Goal: Information Seeking & Learning: Learn about a topic

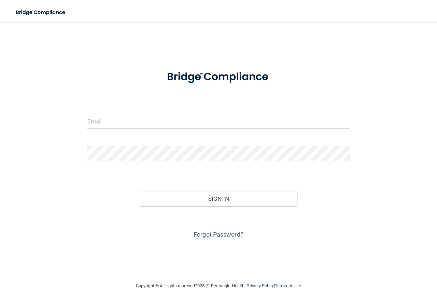
click at [127, 124] on input "email" at bounding box center [218, 121] width 262 height 15
type input "craygo@bayoral.com"
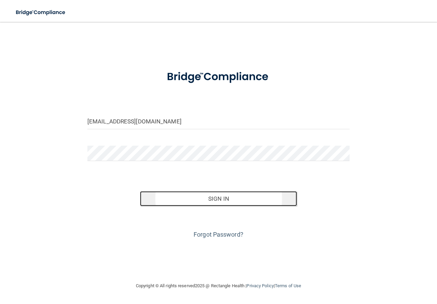
click at [215, 202] on button "Sign In" at bounding box center [219, 198] width 158 height 15
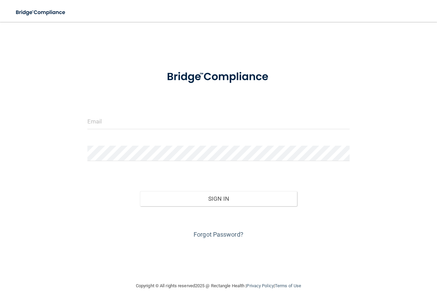
drag, startPoint x: 251, startPoint y: 111, endPoint x: 209, endPoint y: 103, distance: 43.2
click at [209, 103] on form "Invalid email/password. You don't have permission to access that page. Sign In …" at bounding box center [218, 151] width 262 height 177
click at [143, 120] on input "email" at bounding box center [218, 121] width 262 height 15
click at [219, 237] on link "Forgot Password?" at bounding box center [219, 234] width 50 height 7
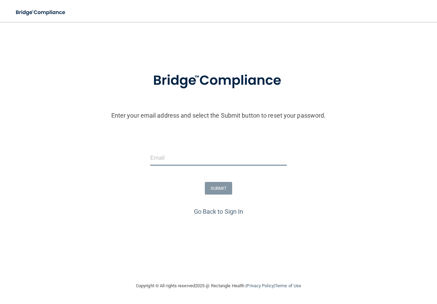
click at [170, 154] on input "email" at bounding box center [218, 157] width 137 height 15
type input "[EMAIL_ADDRESS][DOMAIN_NAME]"
click at [222, 186] on button "SUBMIT" at bounding box center [219, 188] width 28 height 13
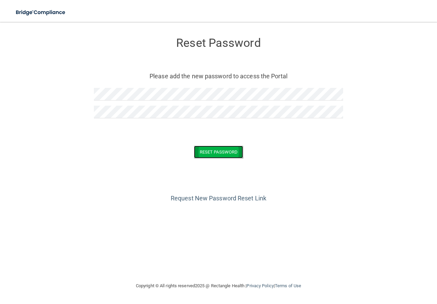
click at [234, 150] on button "Reset Password" at bounding box center [218, 152] width 49 height 13
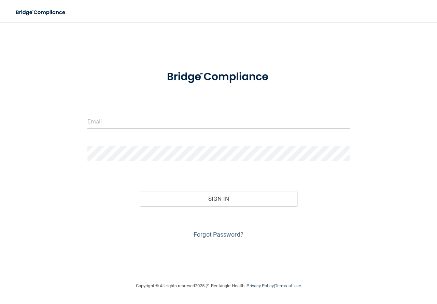
click at [169, 121] on input "email" at bounding box center [218, 121] width 262 height 15
type input "[EMAIL_ADDRESS][DOMAIN_NAME]"
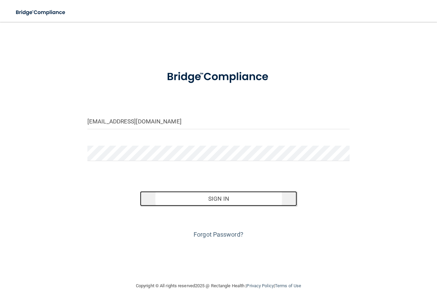
click at [216, 198] on button "Sign In" at bounding box center [219, 198] width 158 height 15
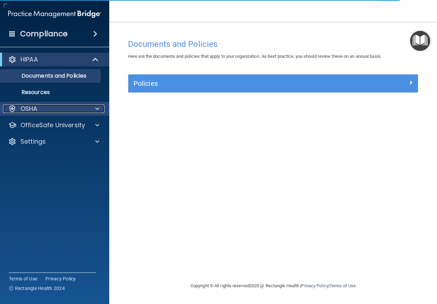
click at [95, 111] on div at bounding box center [96, 109] width 17 height 8
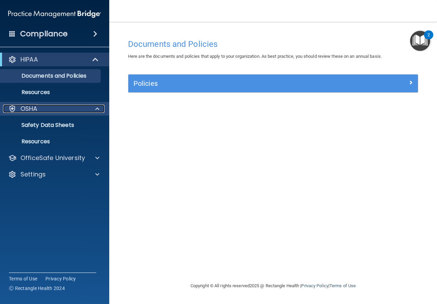
click at [95, 111] on div at bounding box center [96, 109] width 17 height 8
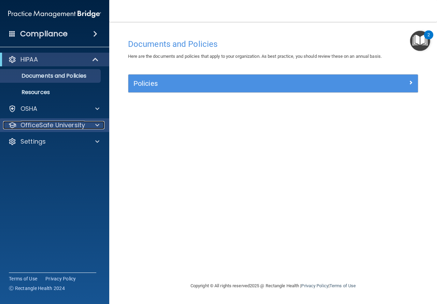
click at [70, 127] on p "OfficeSafe University" at bounding box center [53, 125] width 65 height 8
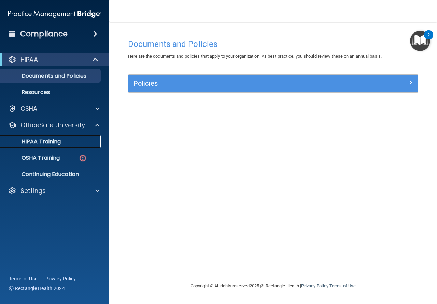
click at [48, 139] on p "HIPAA Training" at bounding box center [32, 141] width 56 height 7
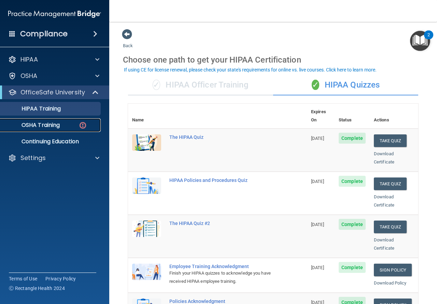
click at [47, 122] on p "OSHA Training" at bounding box center [31, 125] width 55 height 7
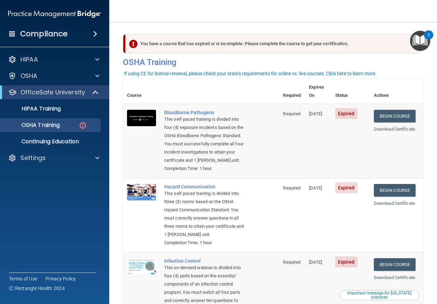
click at [341, 109] on span "Expired" at bounding box center [347, 113] width 22 height 11
click at [394, 110] on link "Begin Course" at bounding box center [395, 116] width 42 height 13
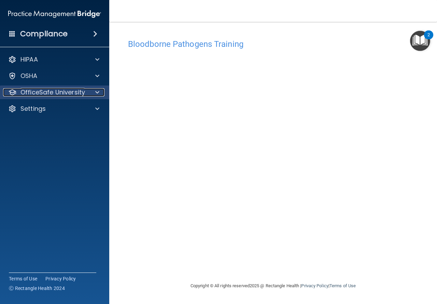
click at [97, 93] on span at bounding box center [97, 92] width 4 height 8
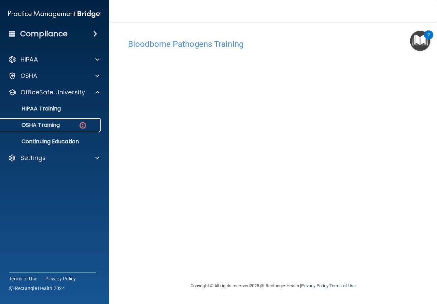
click at [55, 126] on p "OSHA Training" at bounding box center [31, 125] width 55 height 7
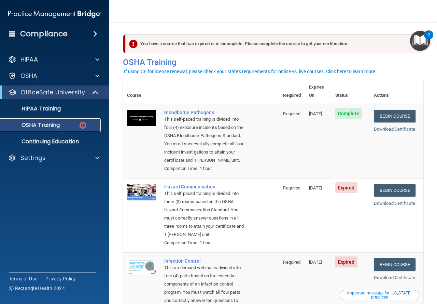
scroll to position [34, 0]
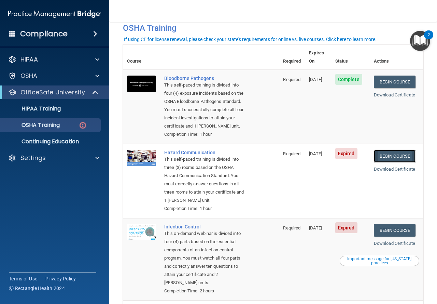
click at [394, 154] on link "Begin Course" at bounding box center [395, 156] width 42 height 13
click at [380, 92] on link "Download Certificate" at bounding box center [394, 94] width 41 height 5
click at [40, 124] on p "OSHA Training" at bounding box center [31, 125] width 55 height 7
click at [55, 143] on p "Continuing Education" at bounding box center [50, 141] width 93 height 7
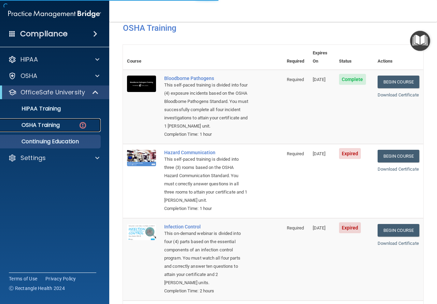
click at [47, 122] on p "OSHA Training" at bounding box center [31, 125] width 55 height 7
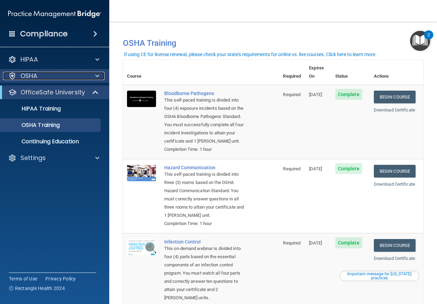
click at [97, 76] on span at bounding box center [97, 76] width 4 height 8
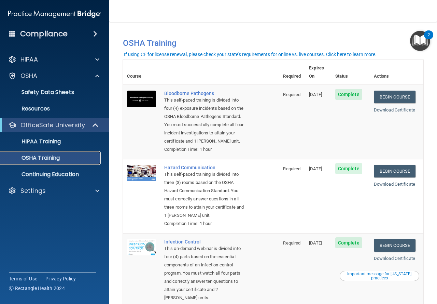
click at [45, 156] on p "OSHA Training" at bounding box center [31, 157] width 55 height 7
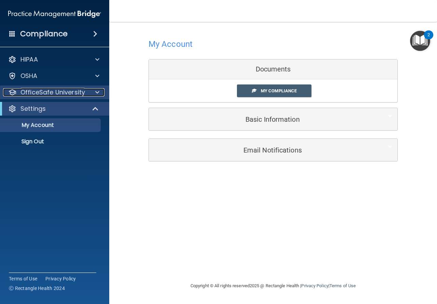
click at [104, 91] on div at bounding box center [96, 92] width 17 height 8
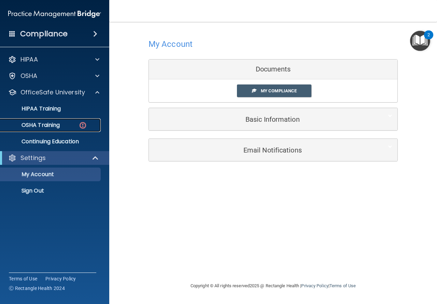
click at [45, 123] on p "OSHA Training" at bounding box center [31, 125] width 55 height 7
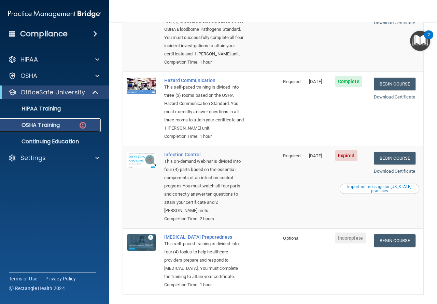
scroll to position [90, 0]
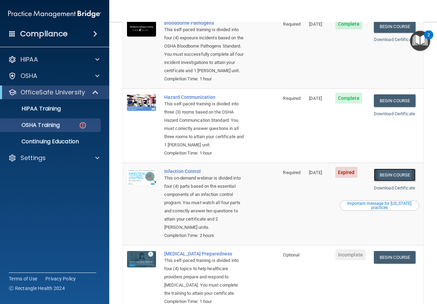
click at [385, 181] on link "Begin Course" at bounding box center [395, 174] width 42 height 13
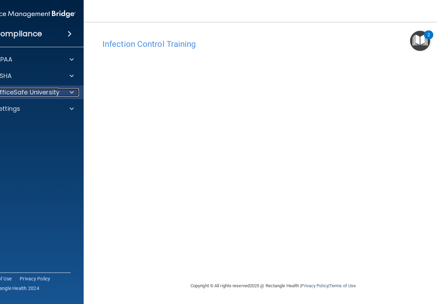
click at [51, 93] on p "OfficeSafe University" at bounding box center [27, 92] width 65 height 8
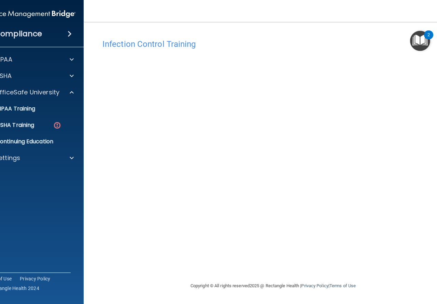
drag, startPoint x: 29, startPoint y: 187, endPoint x: 32, endPoint y: 184, distance: 4.4
click at [29, 187] on accordion "HIPAA Documents and Policies Report an Incident Business Associates Emergency P…" at bounding box center [29, 132] width 110 height 165
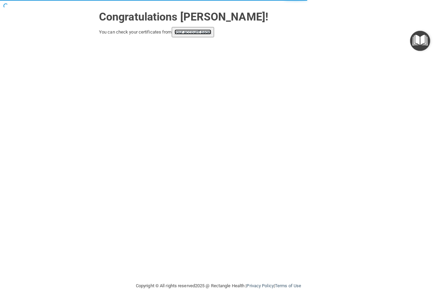
click at [189, 33] on link "your account page!" at bounding box center [193, 31] width 37 height 5
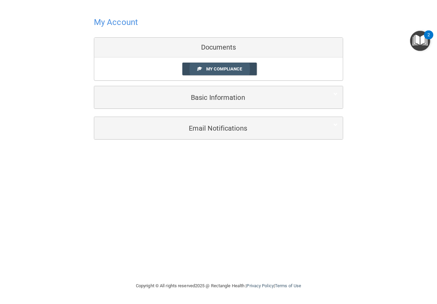
click at [235, 68] on span "My Compliance" at bounding box center [224, 68] width 36 height 5
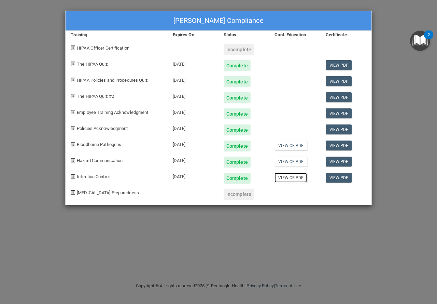
click at [286, 180] on link "View CE PDF" at bounding box center [291, 178] width 32 height 10
click at [334, 179] on link "View PDF" at bounding box center [339, 178] width 26 height 10
click at [334, 162] on link "View PDF" at bounding box center [339, 162] width 26 height 10
